Goal: Information Seeking & Learning: Understand process/instructions

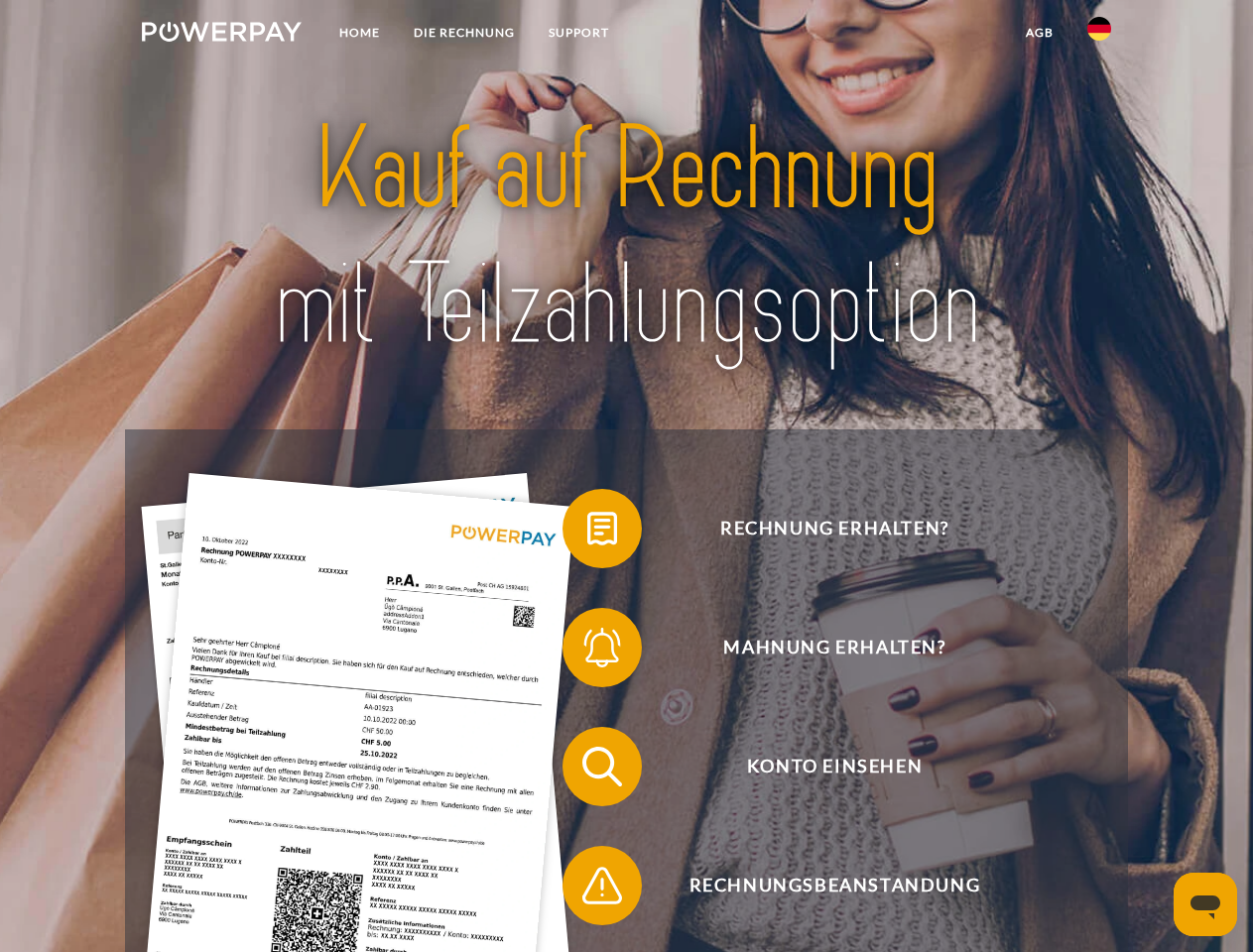
click at [221, 35] on img at bounding box center [222, 32] width 159 height 20
click at [1099, 35] on img at bounding box center [1099, 29] width 24 height 24
click at [1039, 33] on link "agb" at bounding box center [1040, 33] width 62 height 36
click at [587, 532] on span at bounding box center [572, 528] width 100 height 99
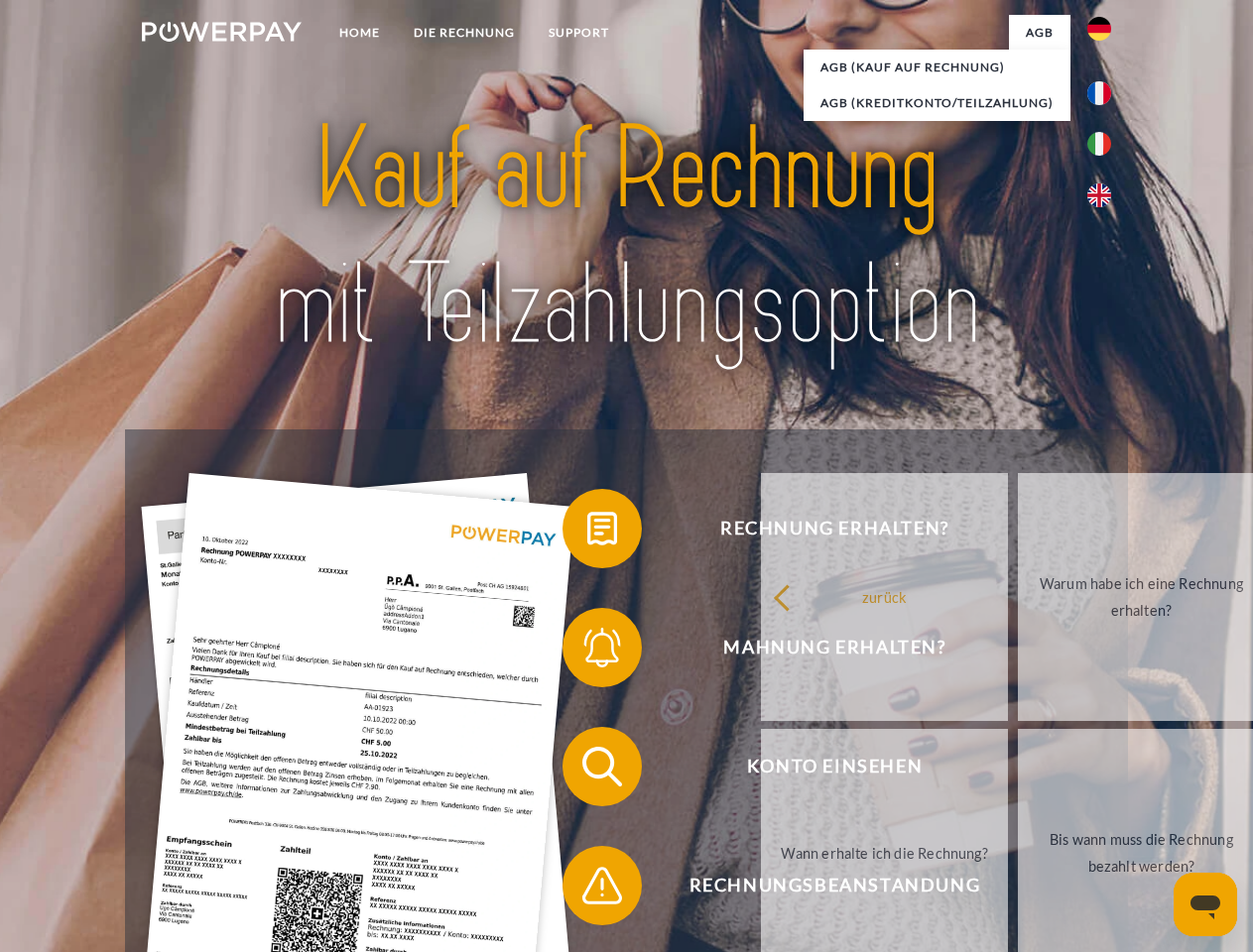
click at [587, 652] on span at bounding box center [572, 648] width 100 height 99
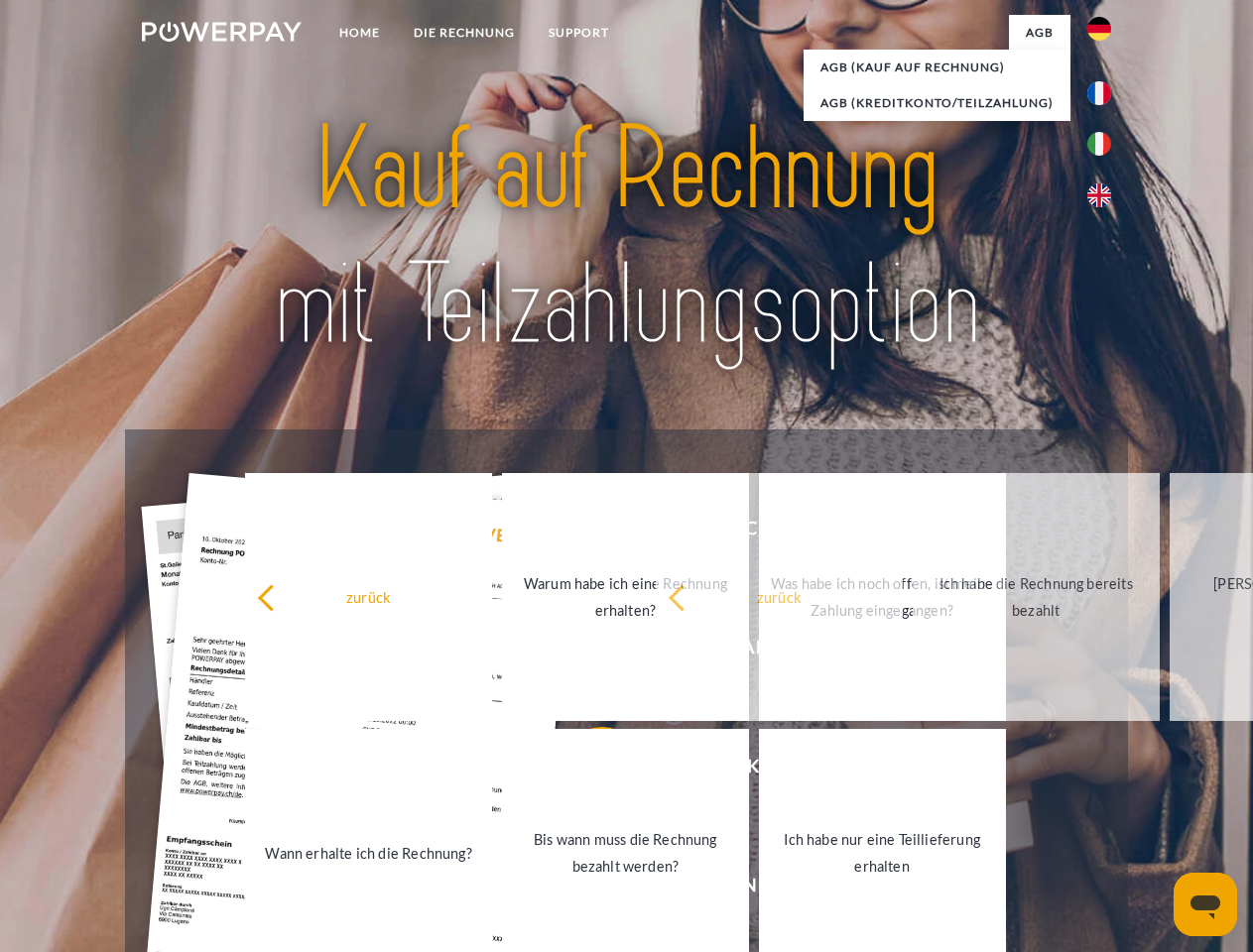
click at [587, 770] on link "Bis wann muss die Rechnung bezahlt werden?" at bounding box center [625, 853] width 247 height 248
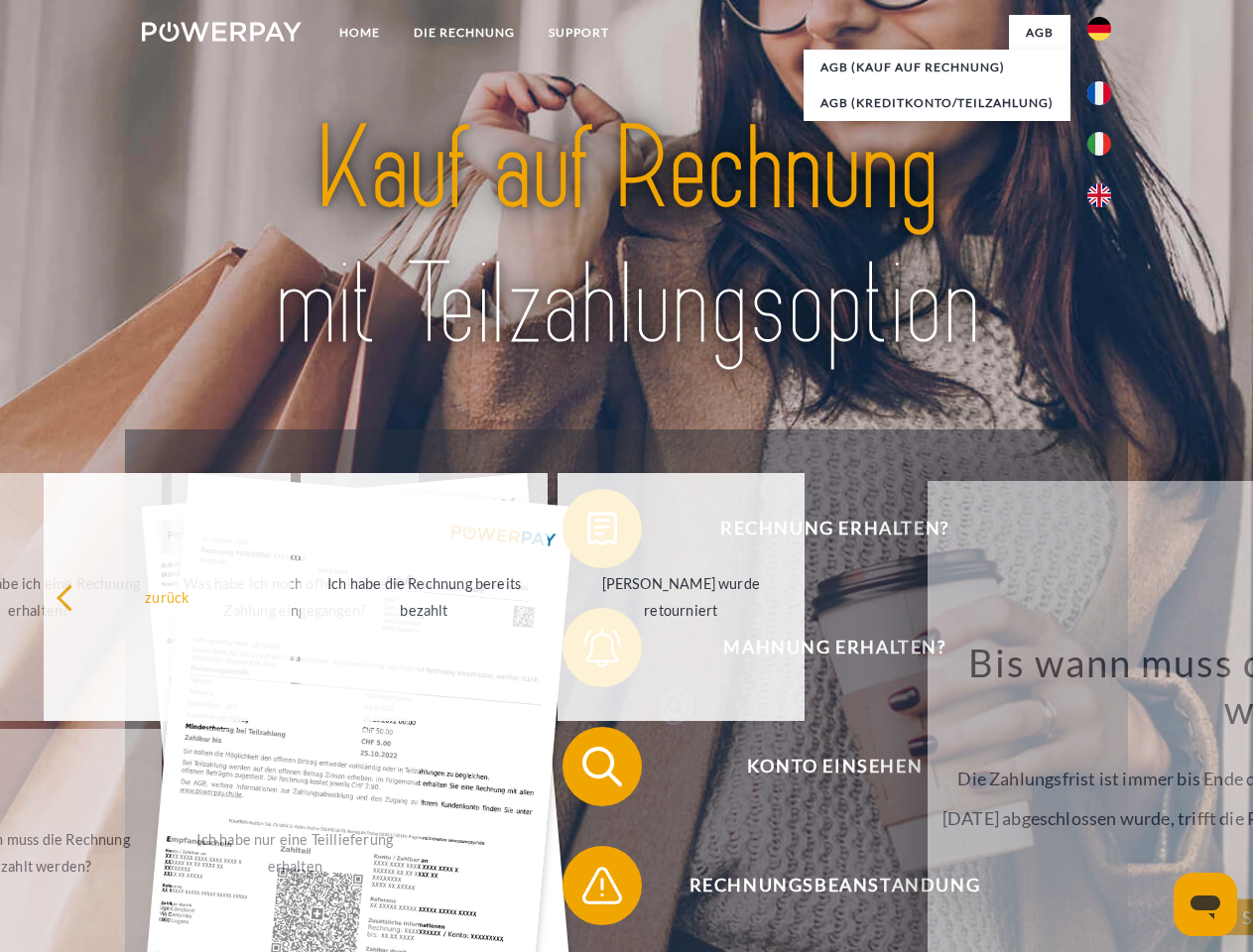
click at [587, 889] on span at bounding box center [572, 885] width 100 height 99
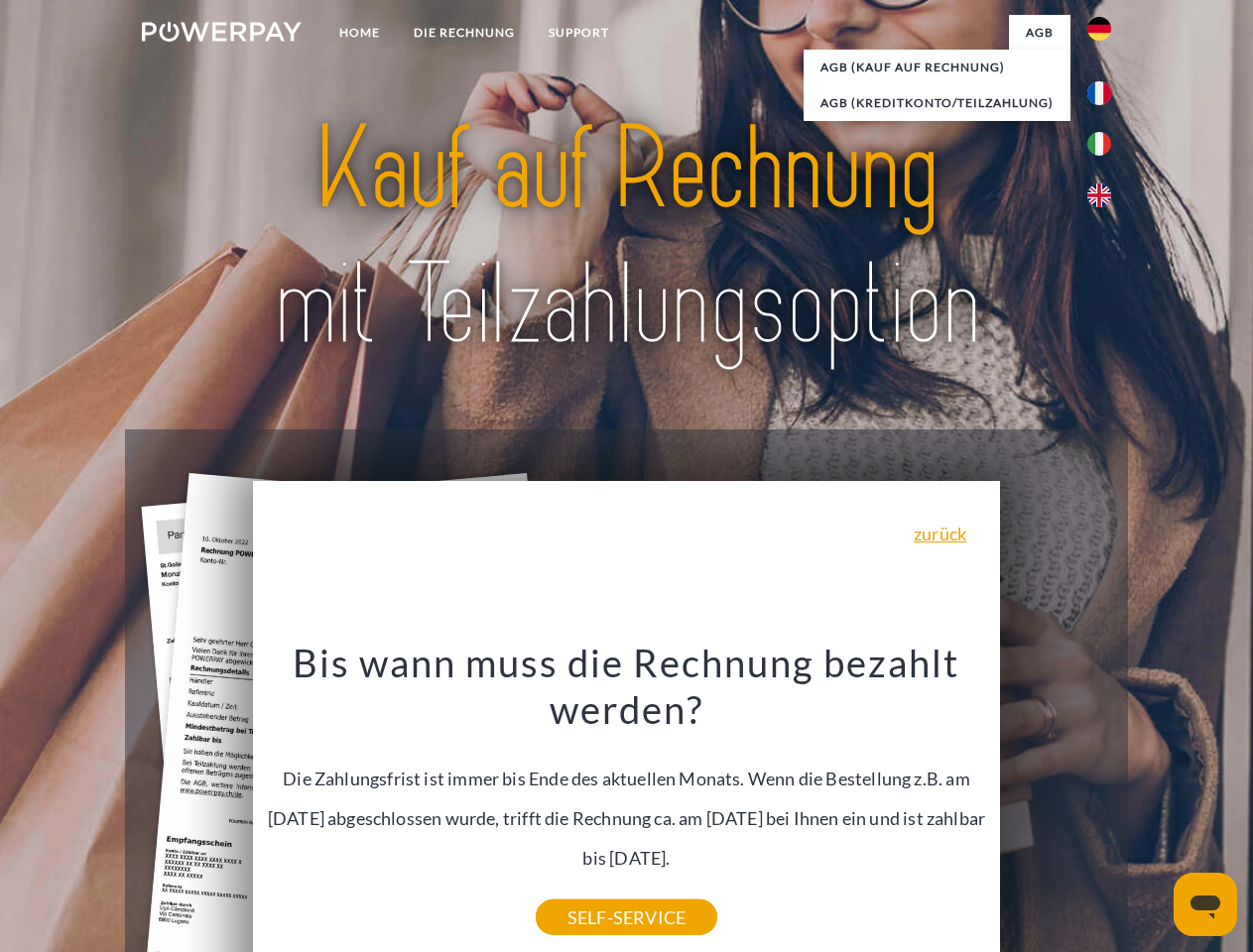
click at [1205, 904] on icon "Messaging-Fenster öffnen" at bounding box center [1205, 907] width 30 height 24
